Goal: Information Seeking & Learning: Compare options

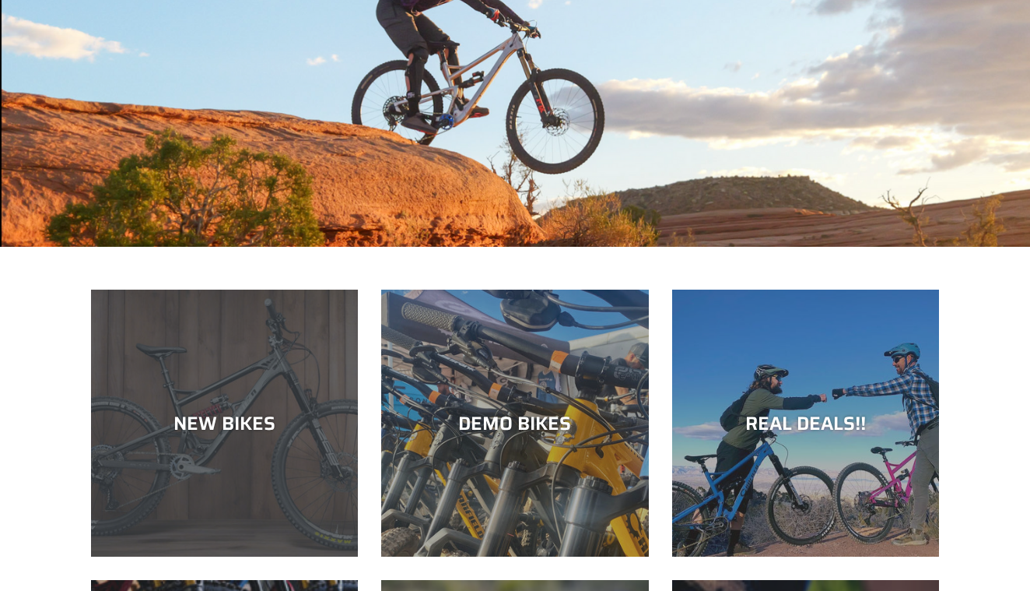
scroll to position [239, 0]
click at [232, 432] on div "NEW BIKES" at bounding box center [224, 423] width 267 height 23
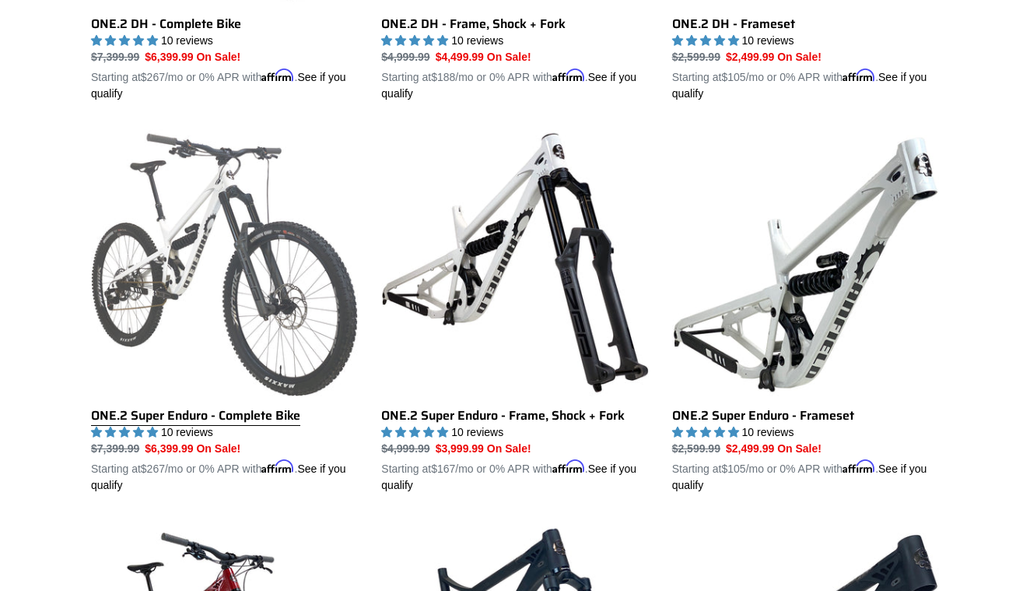
scroll to position [1114, 0]
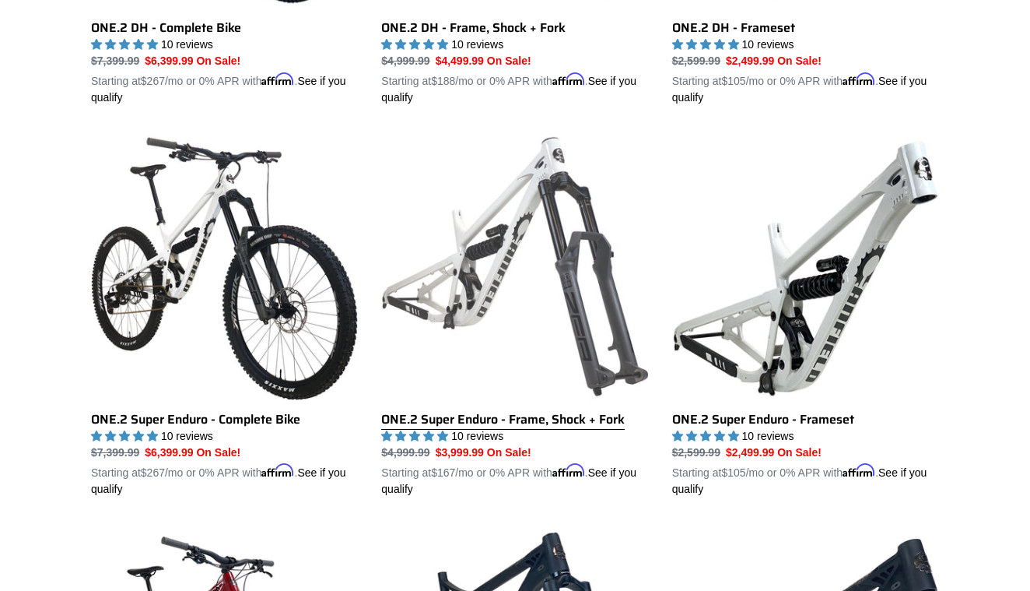
click at [479, 294] on link "ONE.2 Super Enduro - Frame, Shock + Fork" at bounding box center [514, 315] width 267 height 364
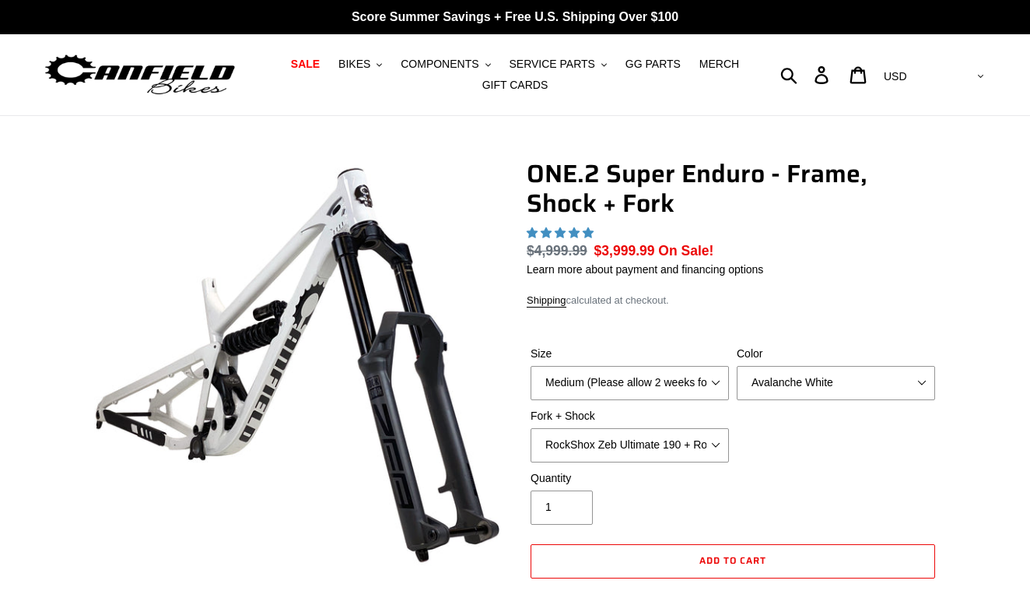
scroll to position [51, 0]
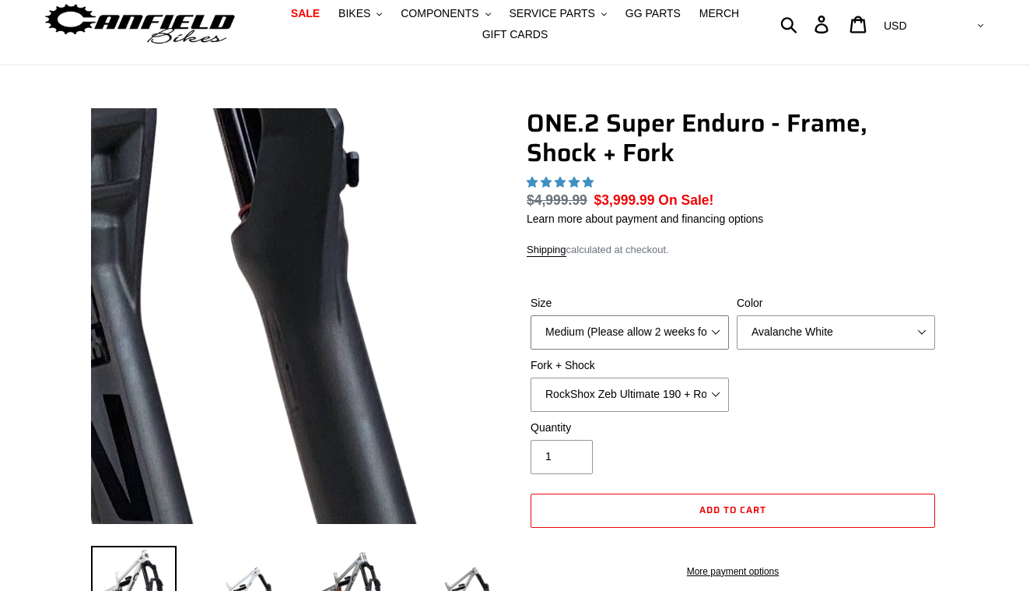
click at [615, 315] on select "Medium (Please allow 2 weeks for delivery) Large (Sold Out)" at bounding box center [630, 332] width 198 height 34
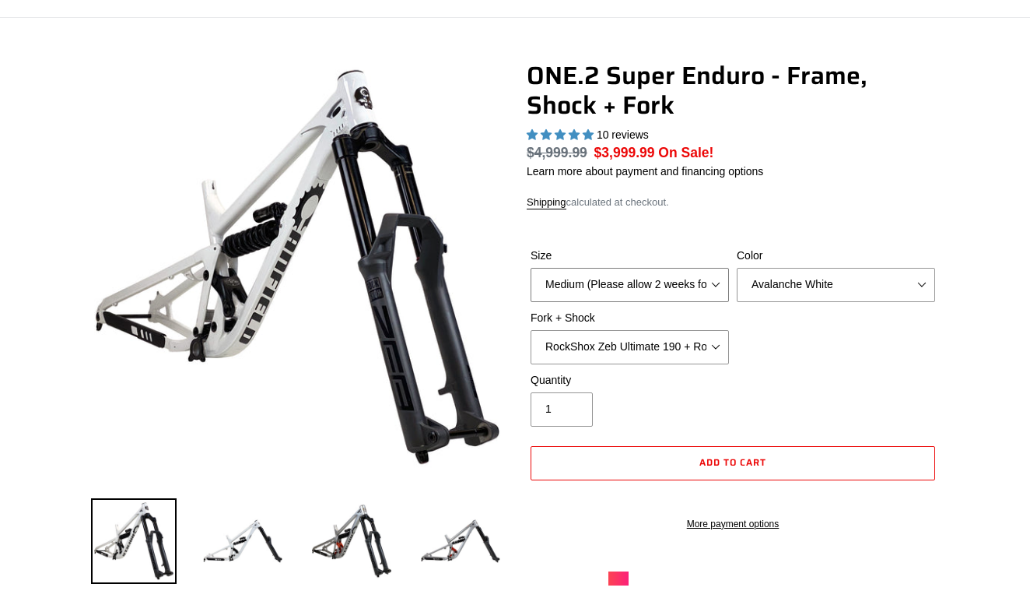
scroll to position [0, 0]
select select "highest-rating"
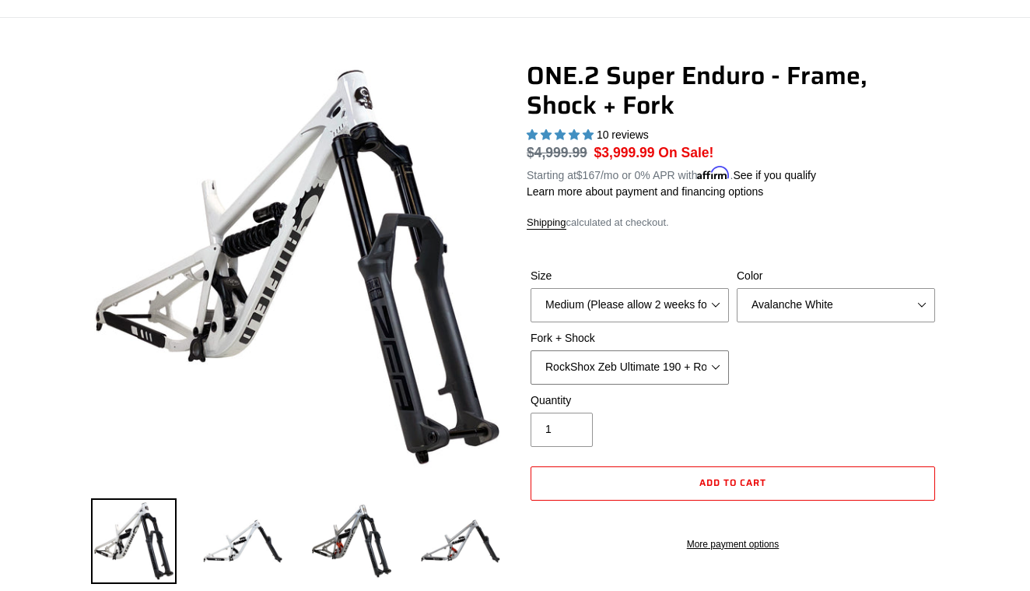
click at [703, 369] on select "RockShox Zeb Ultimate 190 + RockShox Vivid UltDH Coil 250x70" at bounding box center [630, 367] width 198 height 34
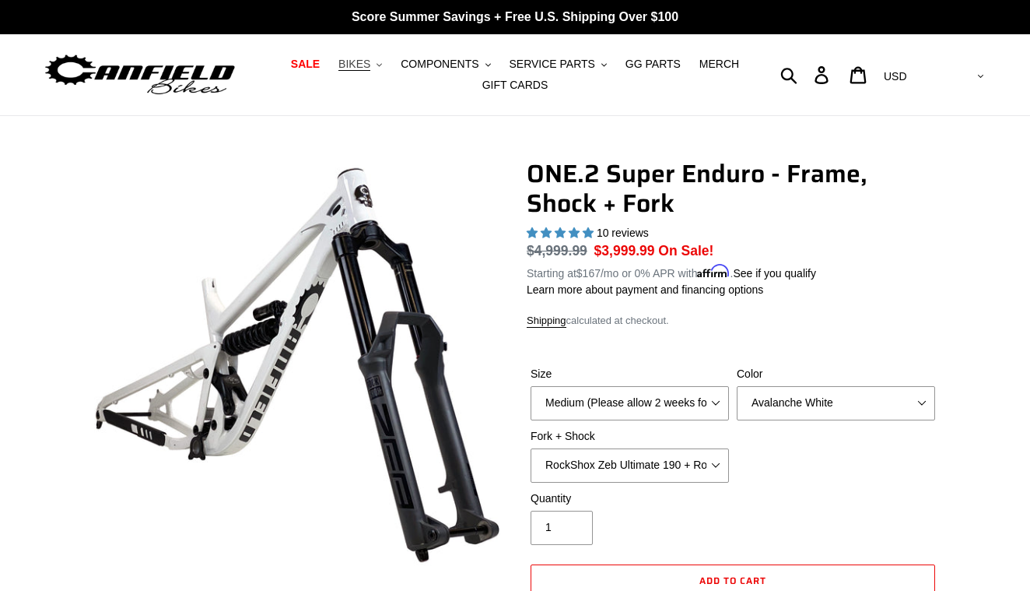
click at [384, 70] on button "BIKES .cls-1{fill:#231f20}" at bounding box center [360, 64] width 59 height 21
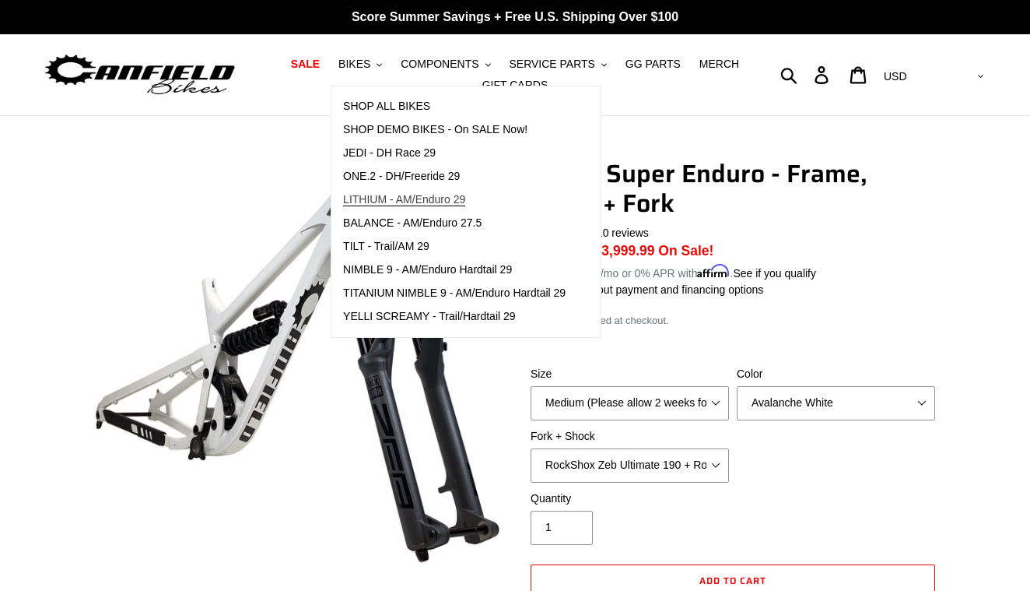
click at [387, 192] on link "LITHIUM - AM/Enduro 29" at bounding box center [454, 199] width 246 height 23
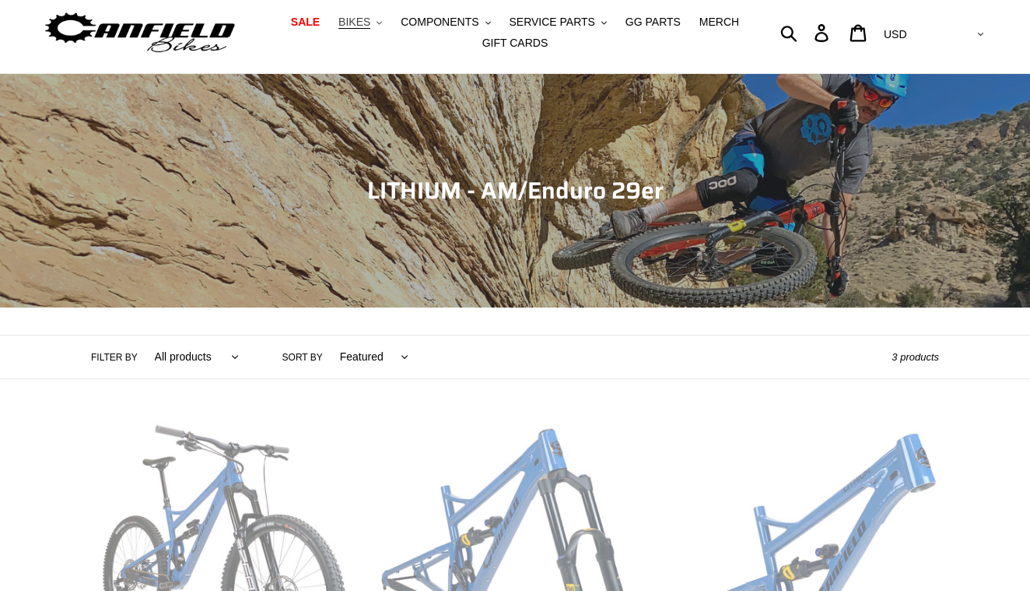
scroll to position [42, 0]
click at [376, 22] on button "BIKES .cls-1{fill:#231f20}" at bounding box center [360, 22] width 59 height 21
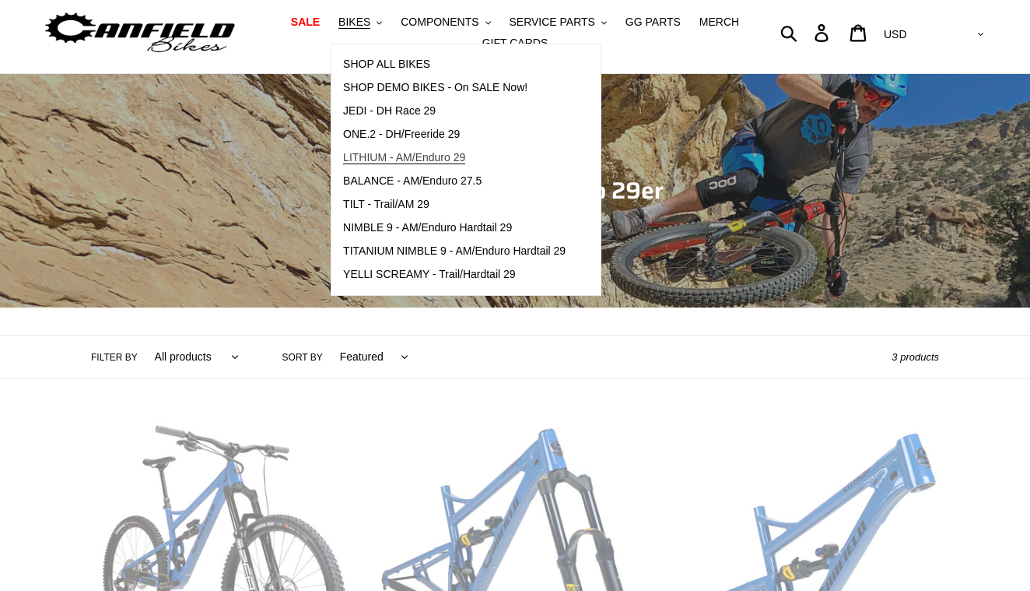
scroll to position [0, 0]
click at [405, 180] on span "BALANCE - AM/Enduro 27.5" at bounding box center [412, 180] width 139 height 13
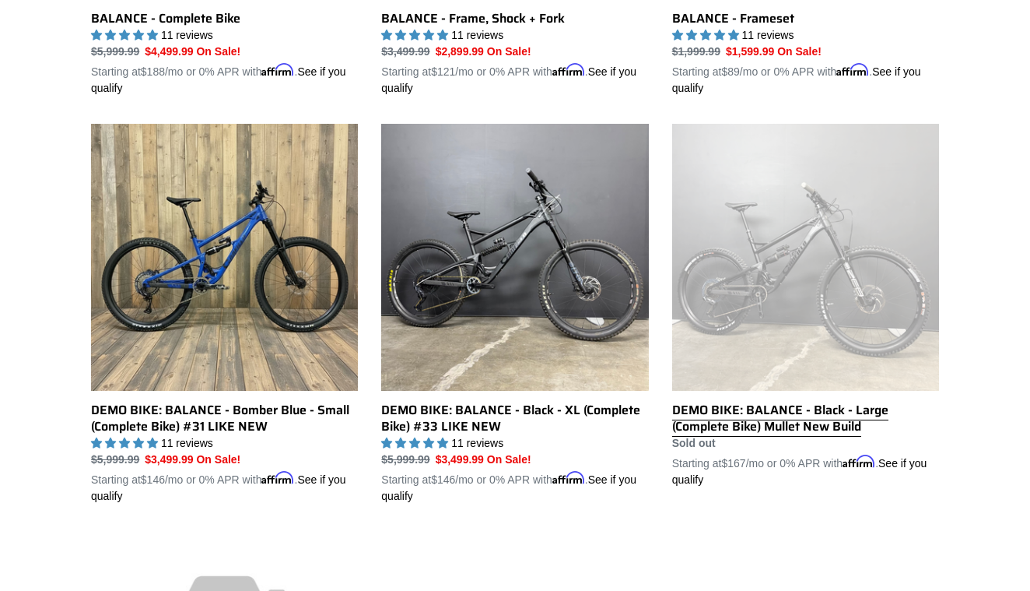
scroll to position [763, 0]
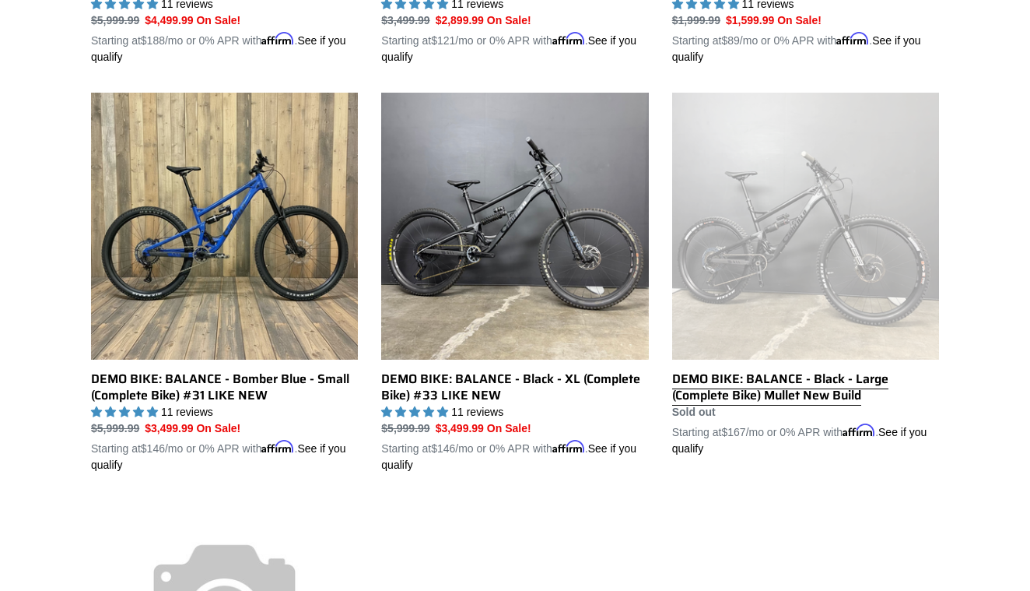
click at [789, 378] on link "DEMO BIKE: BALANCE - Black - Large (Complete Bike) Mullet New Build" at bounding box center [805, 275] width 267 height 364
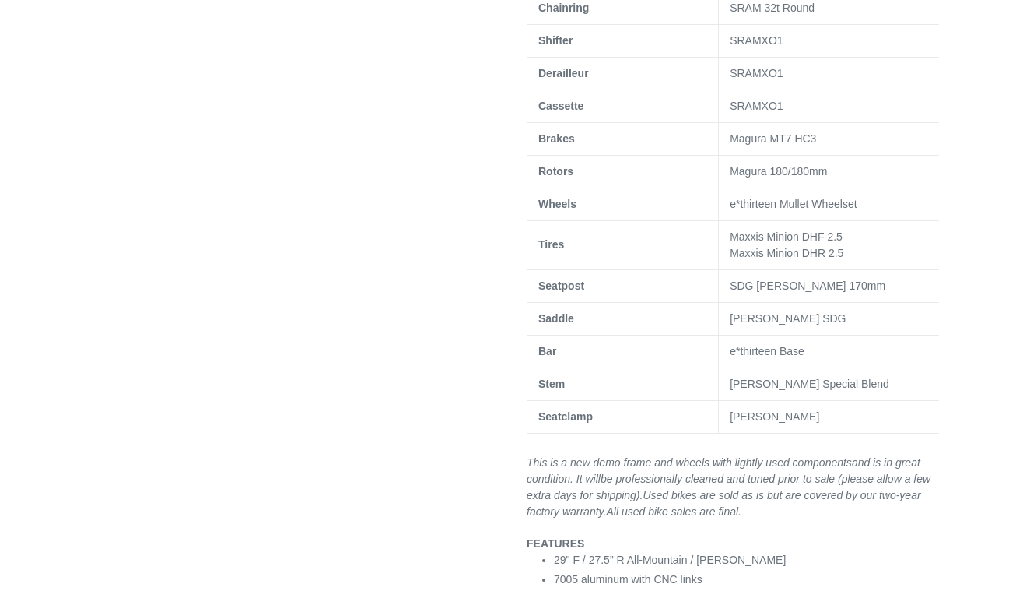
scroll to position [651, 0]
